Goal: Information Seeking & Learning: Learn about a topic

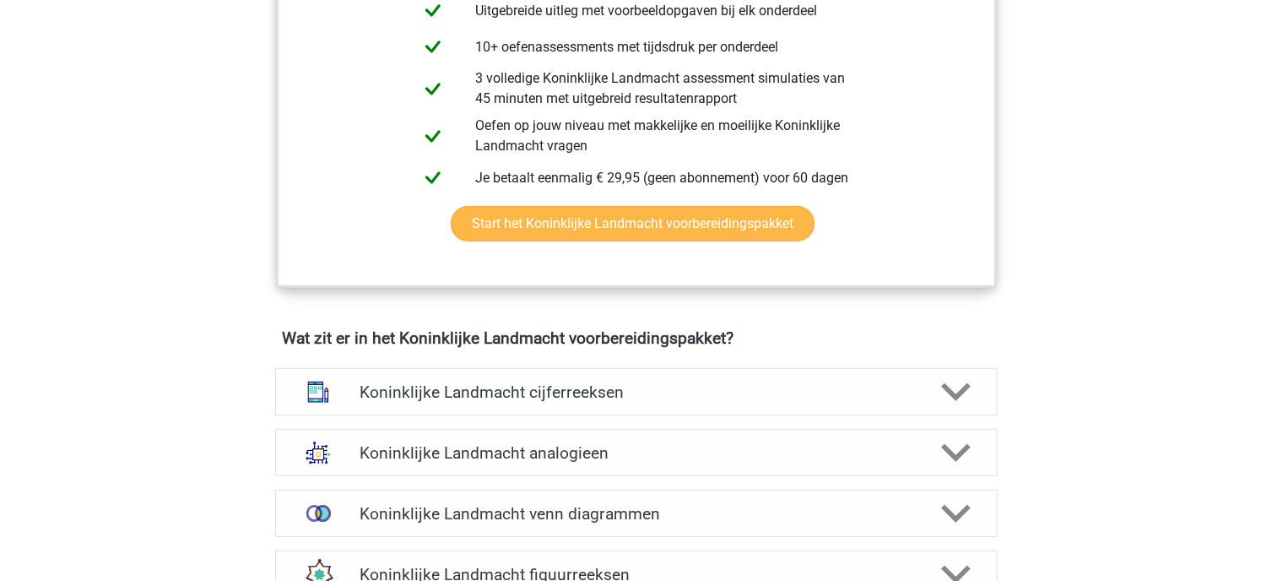
scroll to position [1097, 0]
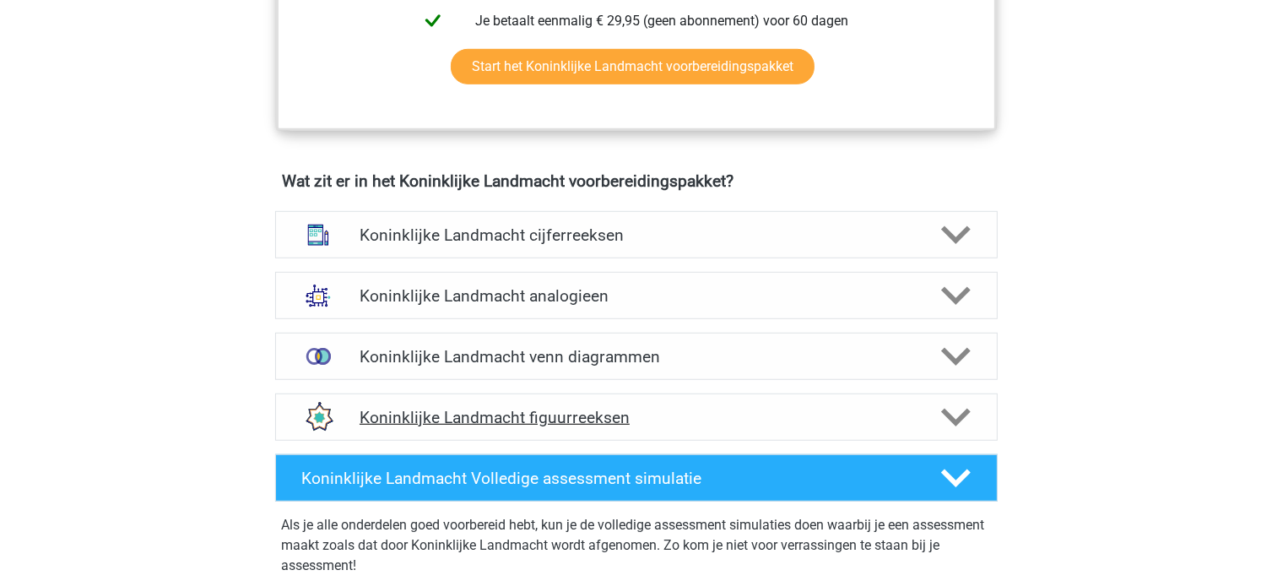
click at [645, 413] on h4 "Koninklijke Landmacht figuurreeksen" at bounding box center [636, 417] width 553 height 19
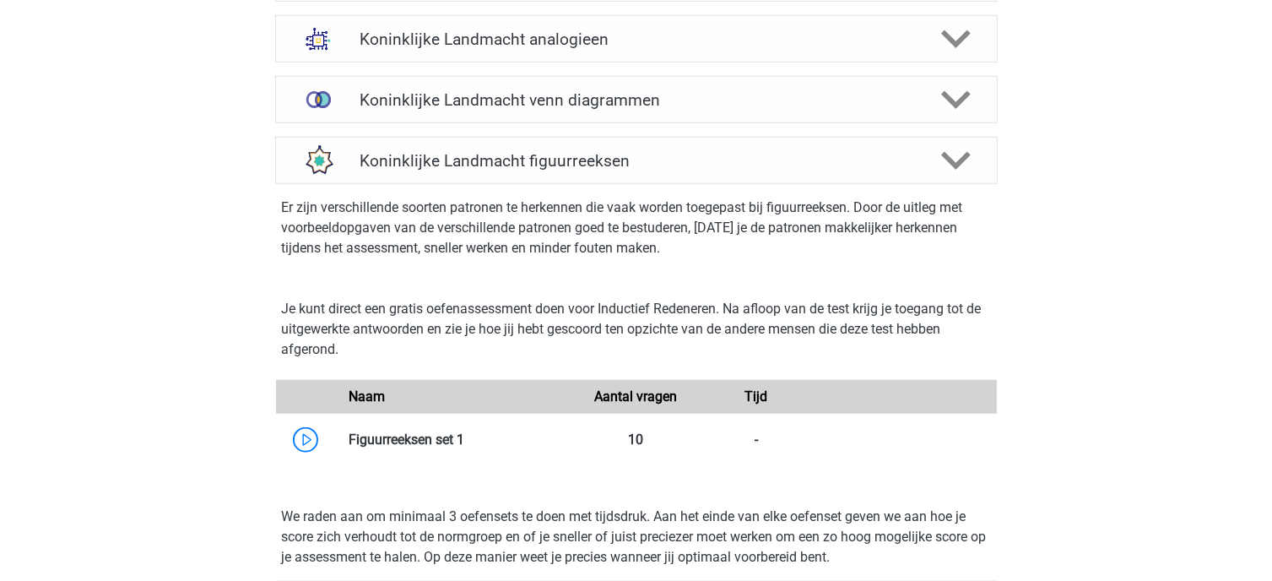
scroll to position [1266, 0]
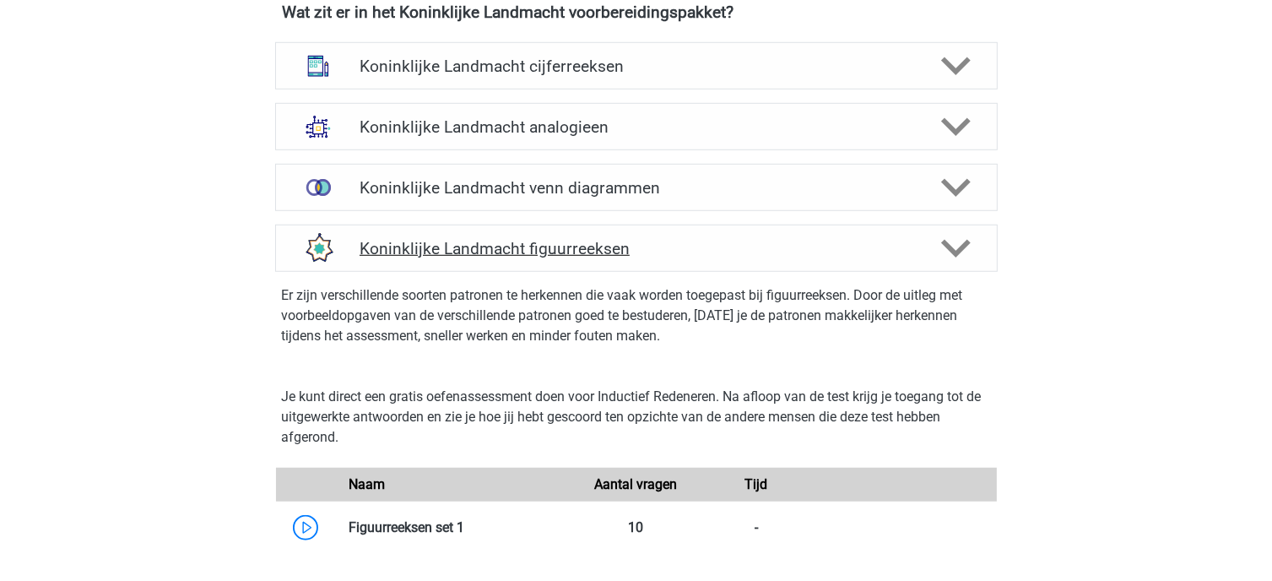
click at [628, 252] on h4 "Koninklijke Landmacht figuurreeksen" at bounding box center [636, 248] width 553 height 19
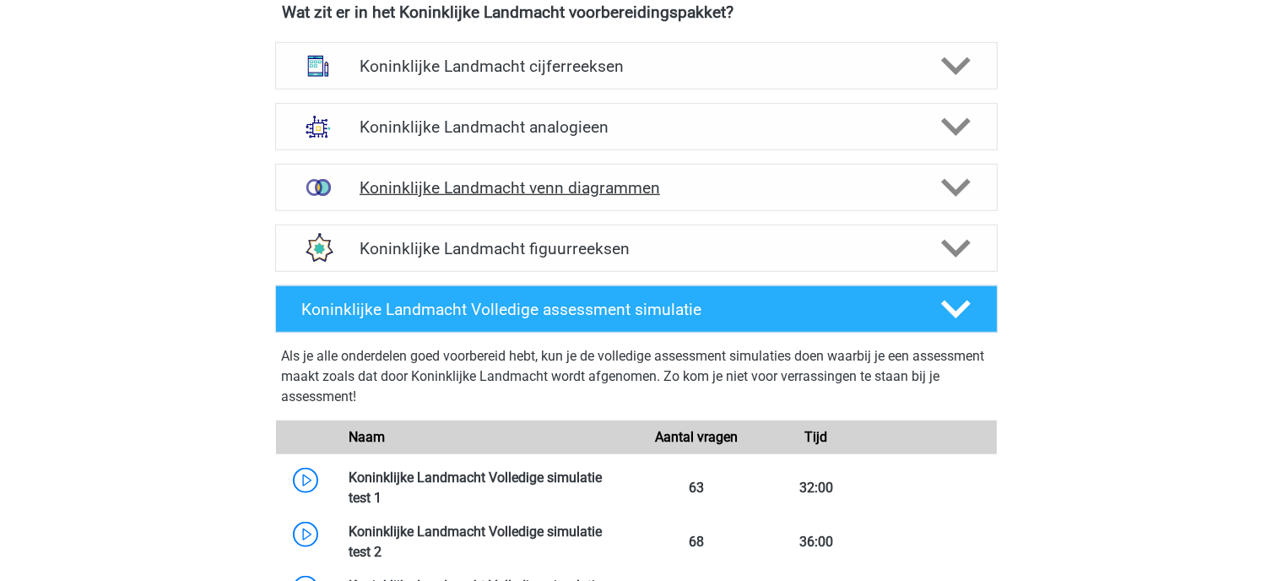
click at [660, 195] on div "Koninklijke Landmacht venn diagrammen" at bounding box center [636, 187] width 722 height 47
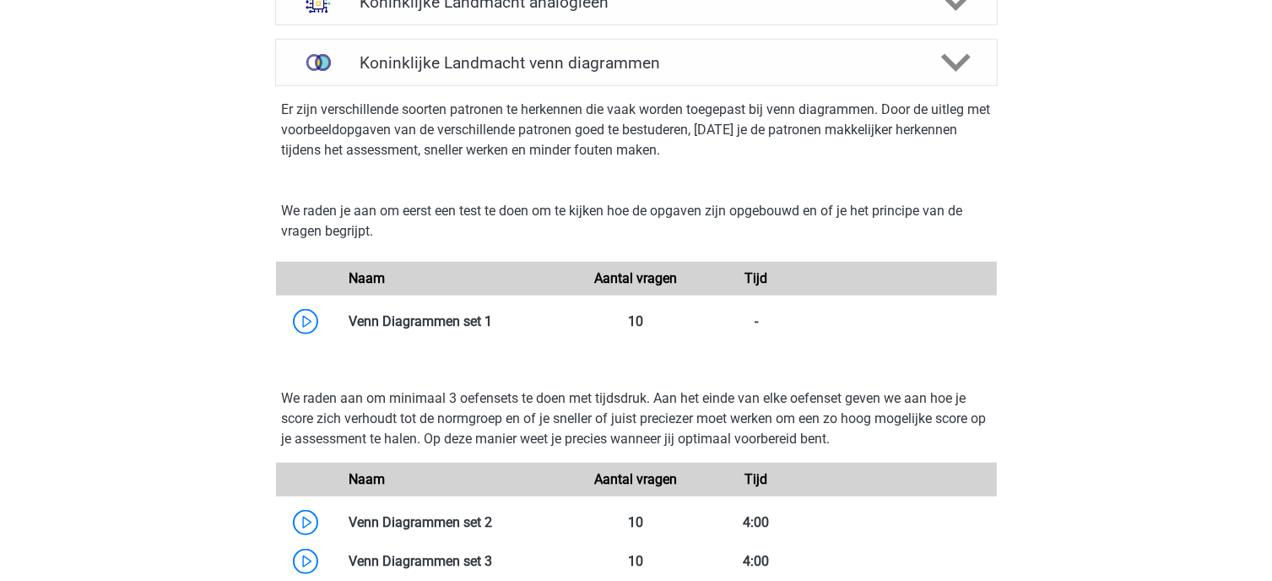
scroll to position [1519, 0]
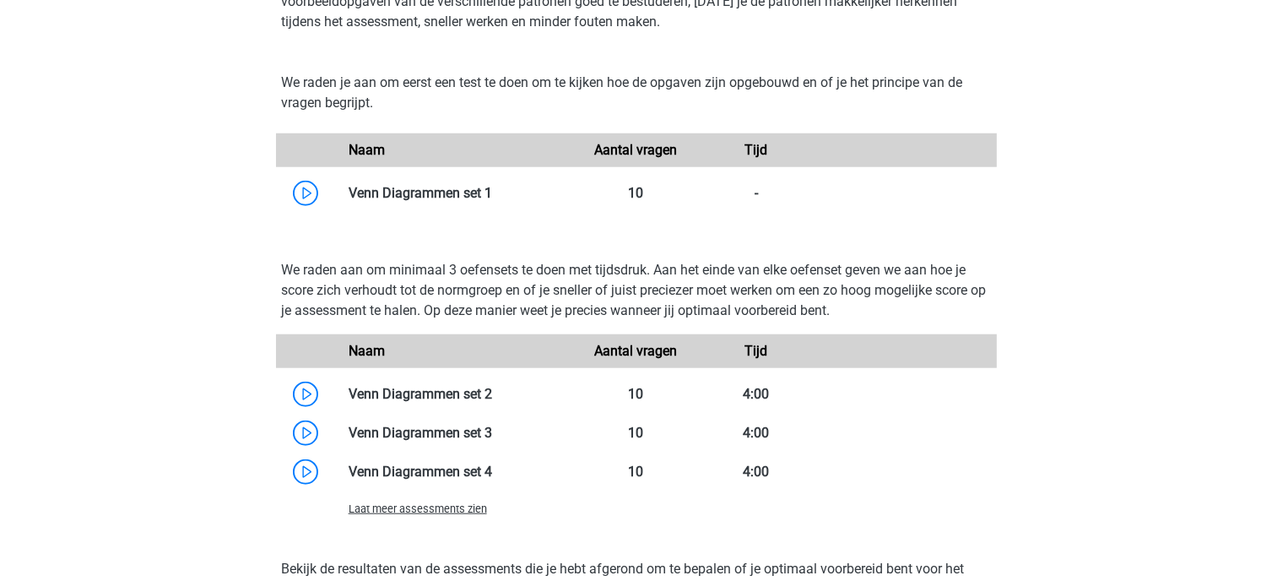
click at [440, 508] on span "Laat meer assessments zien" at bounding box center [418, 508] width 138 height 13
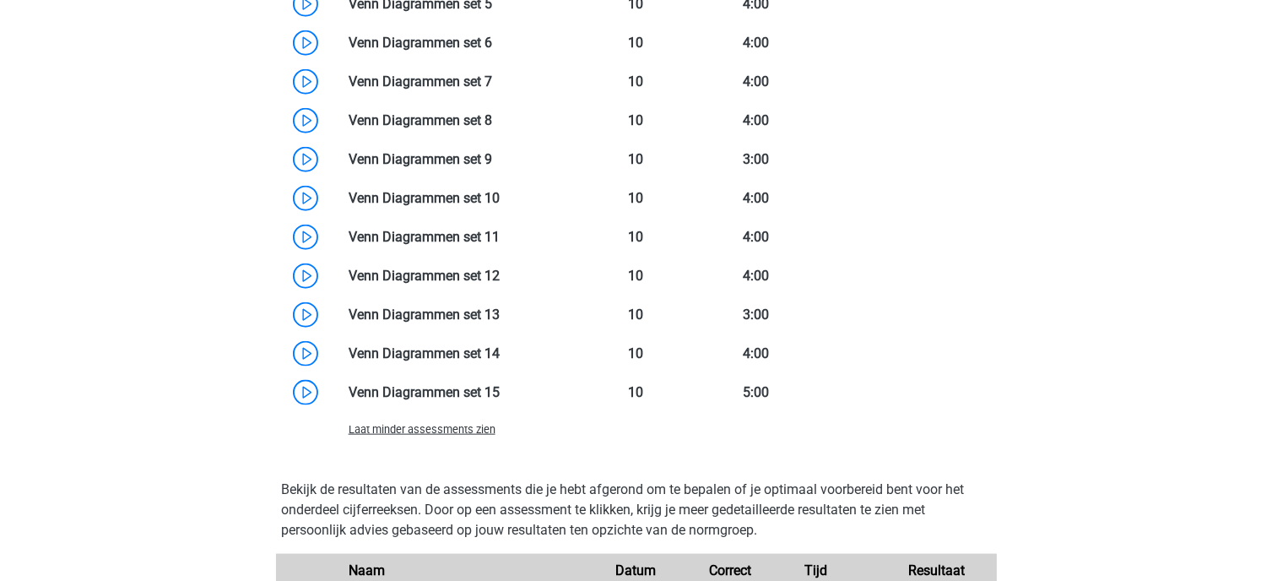
scroll to position [1688, 0]
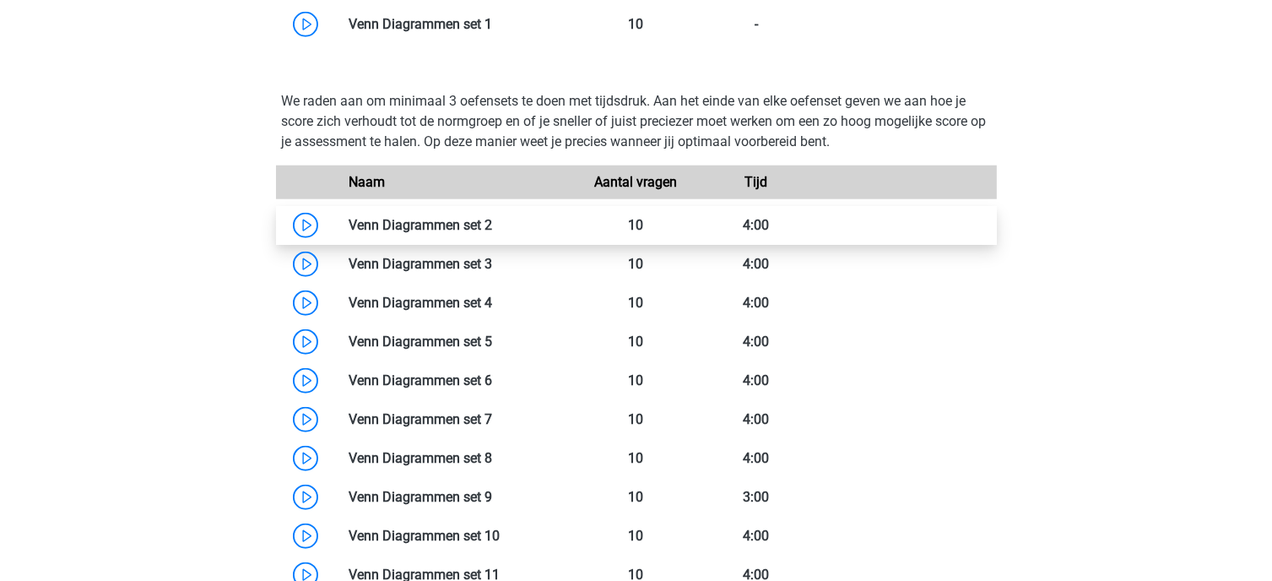
click at [492, 219] on link at bounding box center [492, 225] width 0 height 16
